Goal: Task Accomplishment & Management: Manage account settings

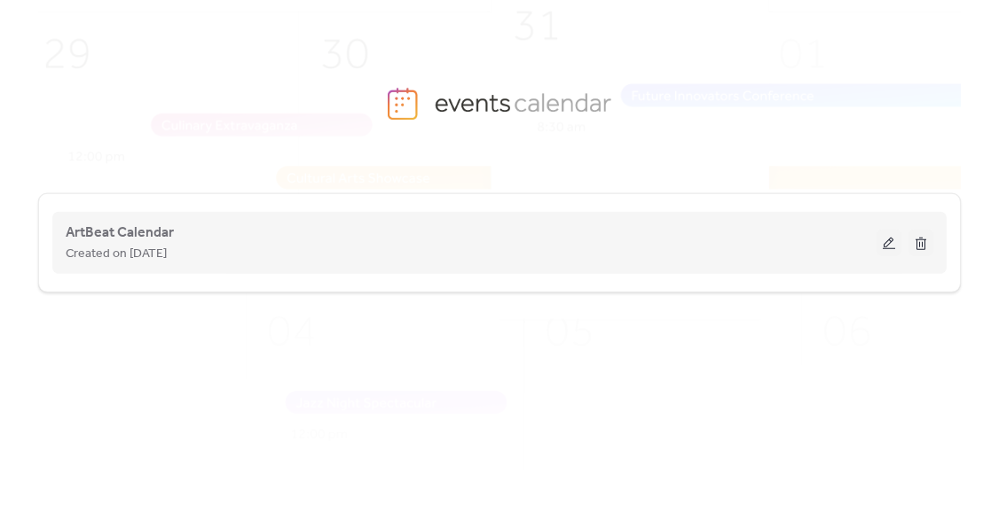
click at [894, 239] on button at bounding box center [888, 243] width 25 height 27
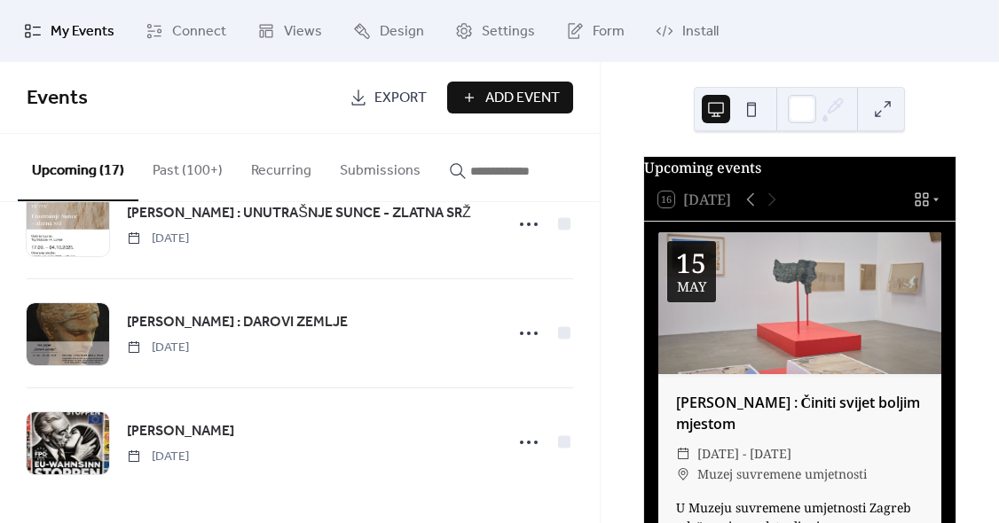
scroll to position [1587, 0]
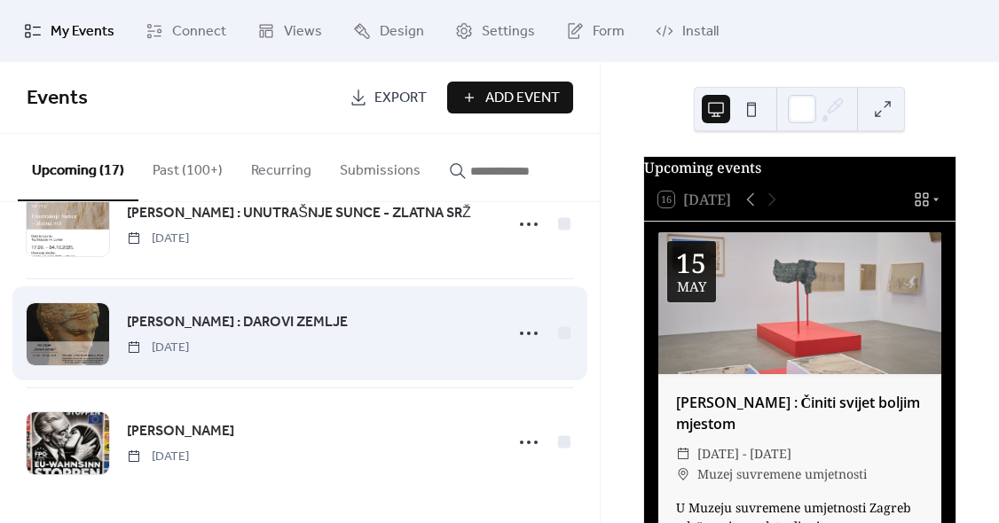
click at [250, 319] on span "[PERSON_NAME] : DAROVI ZEMLJE" at bounding box center [237, 322] width 221 height 21
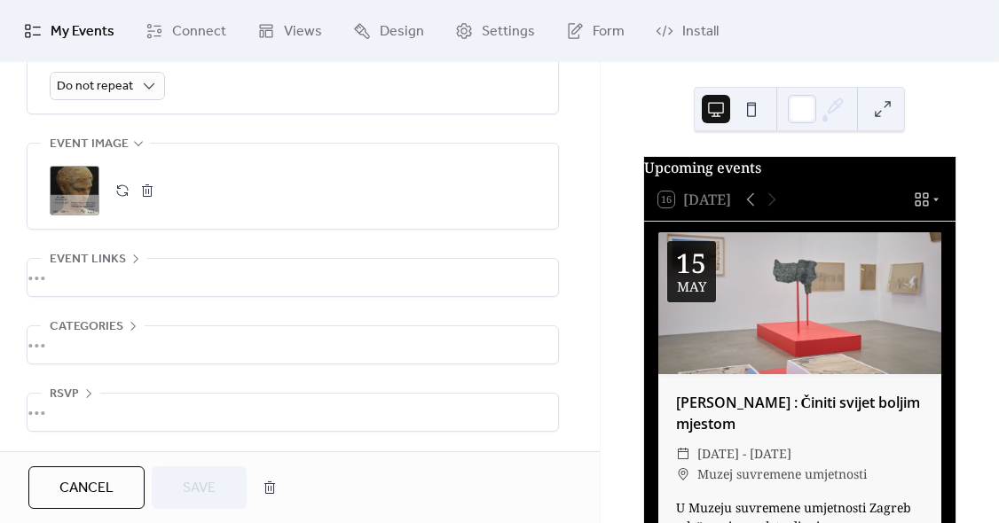
scroll to position [860, 0]
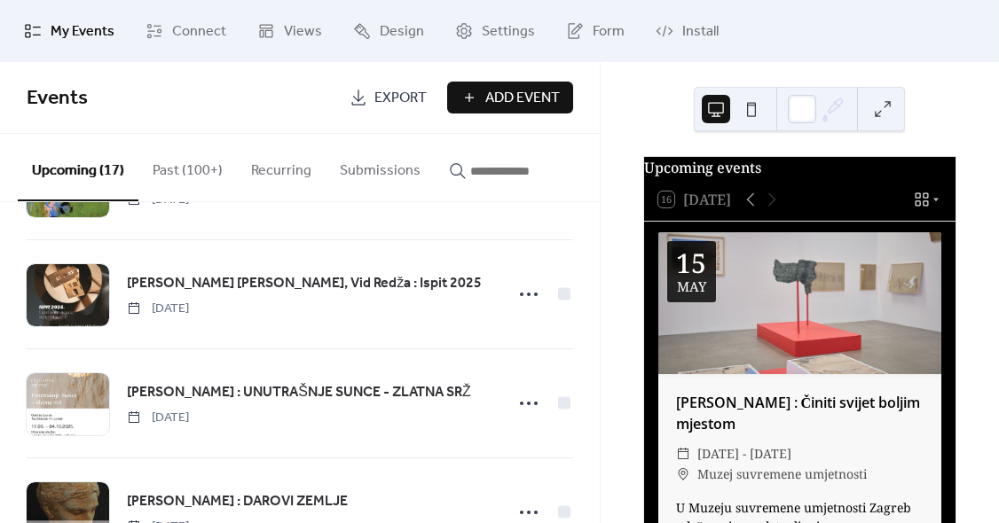
scroll to position [1406, 0]
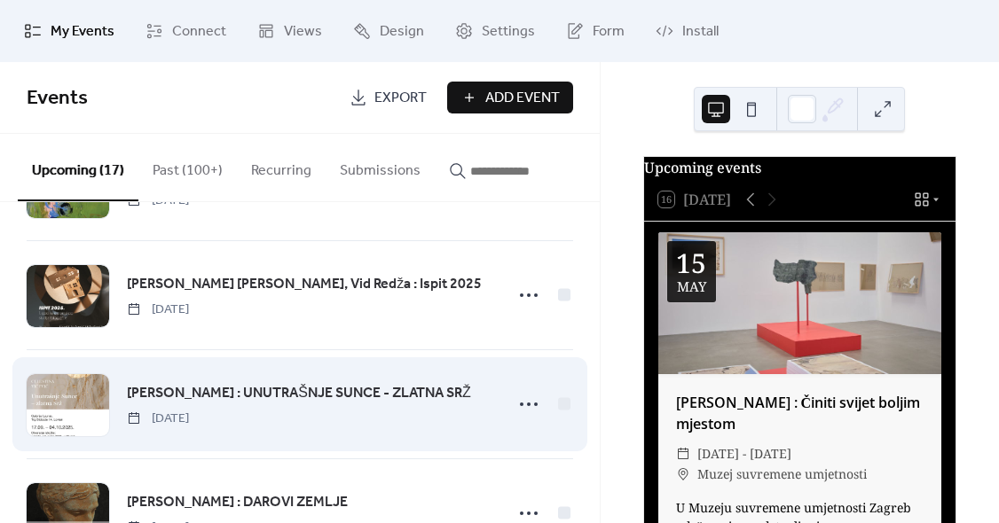
click at [215, 387] on span "[PERSON_NAME] : UNUTRAŠNJE SUNCE - ZLATNA SRŽ" at bounding box center [298, 393] width 343 height 21
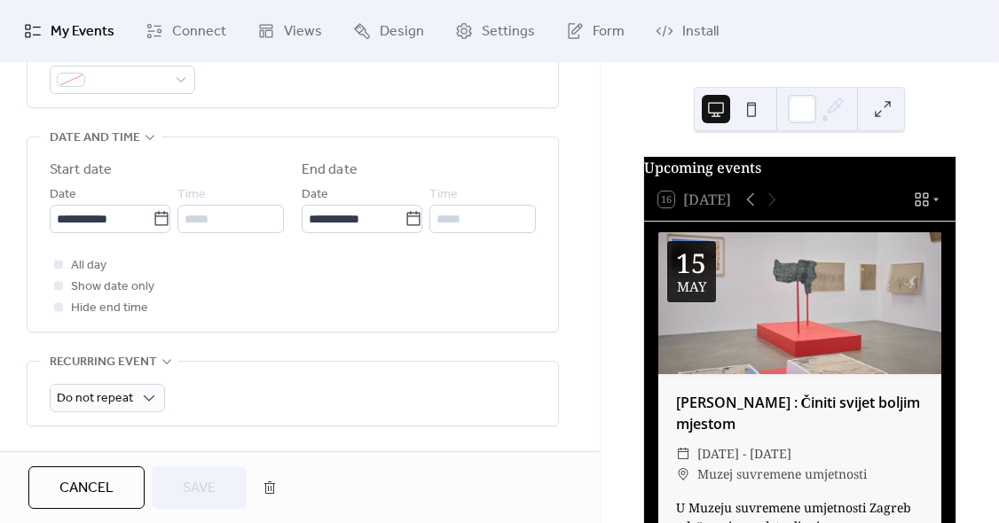
scroll to position [543, 0]
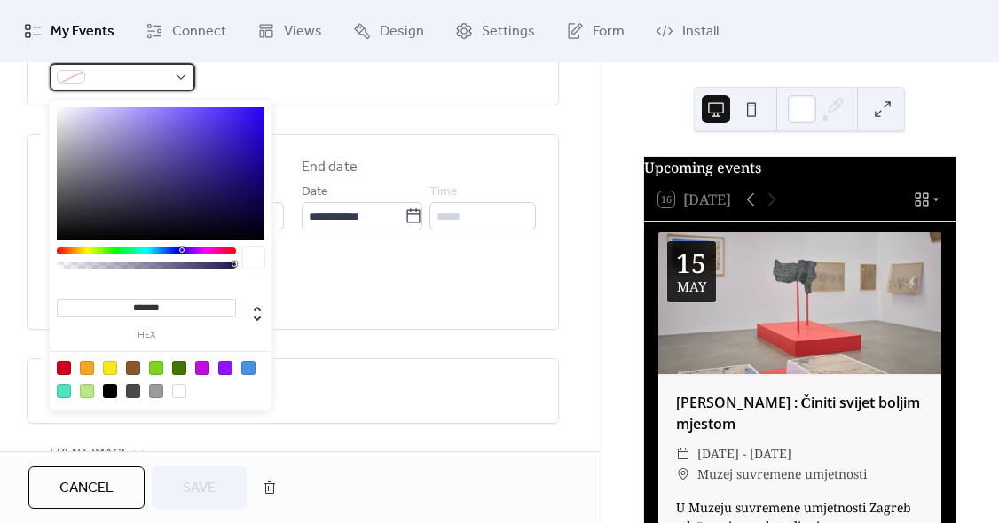
click at [87, 88] on div at bounding box center [122, 77] width 145 height 28
click at [245, 371] on div at bounding box center [248, 368] width 14 height 14
type input "*******"
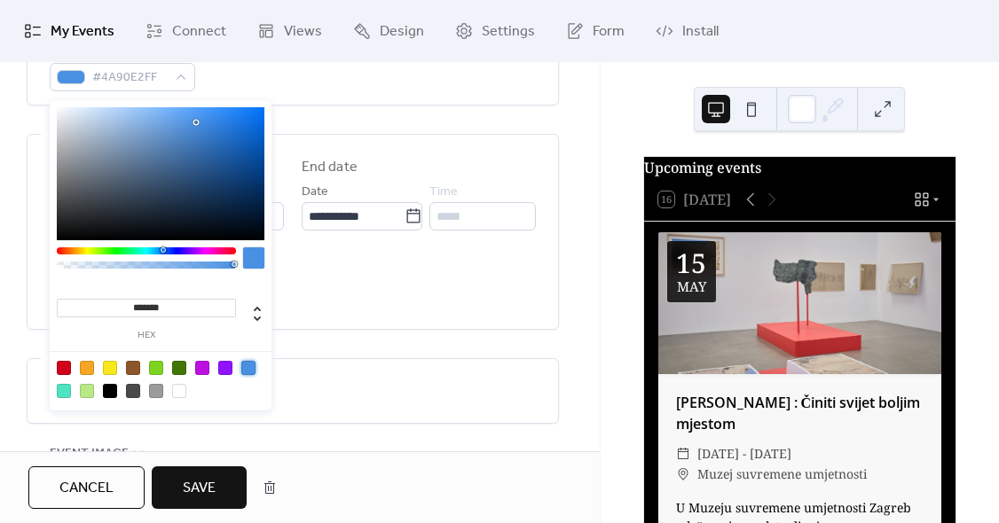
click at [349, 360] on div "**********" at bounding box center [293, 180] width 532 height 1124
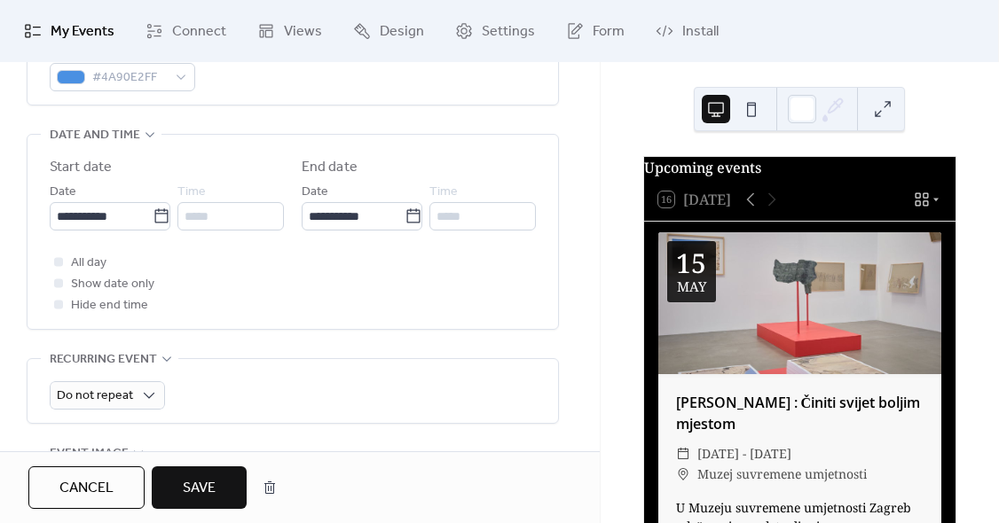
click at [183, 495] on button "Save" at bounding box center [199, 488] width 95 height 43
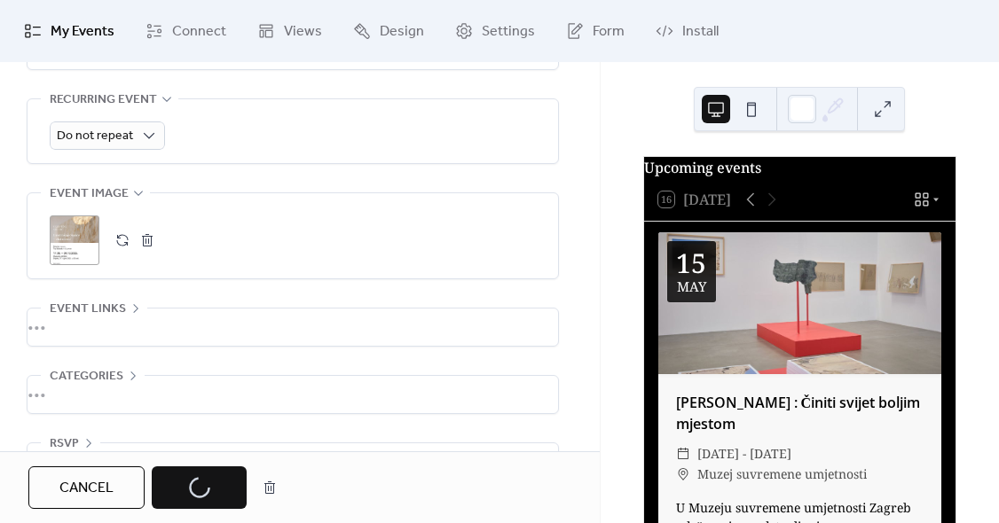
scroll to position [804, 0]
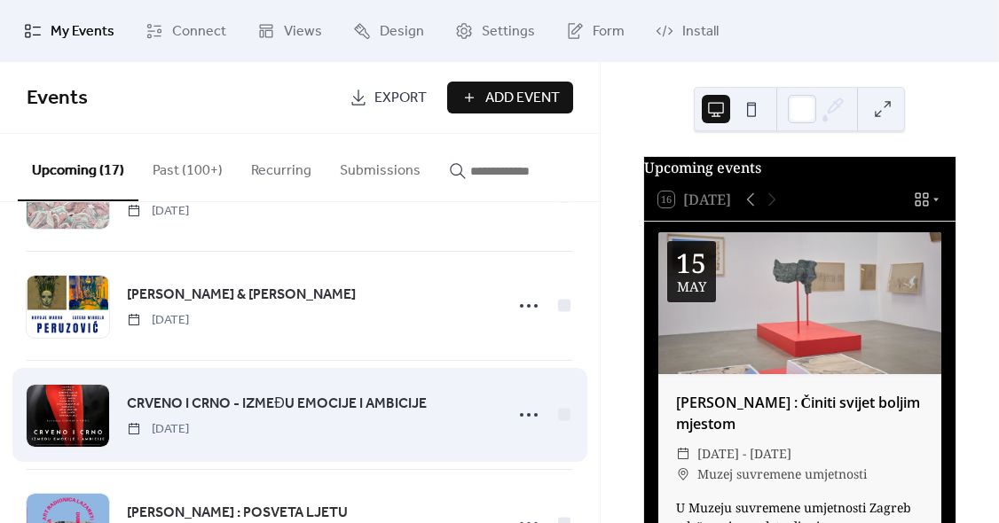
scroll to position [796, 0]
